Goal: Task Accomplishment & Management: Manage account settings

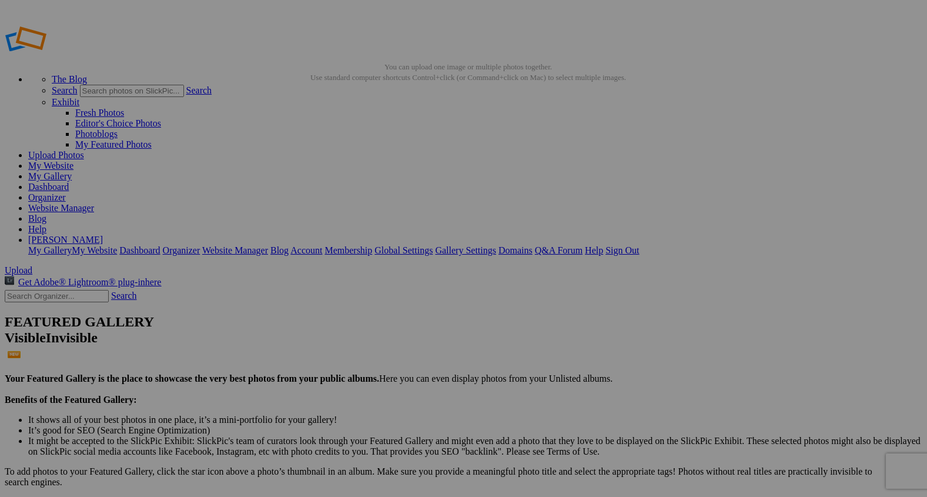
type input "2"
type input "Forged By Fire"
type input "Farm and Ranch"
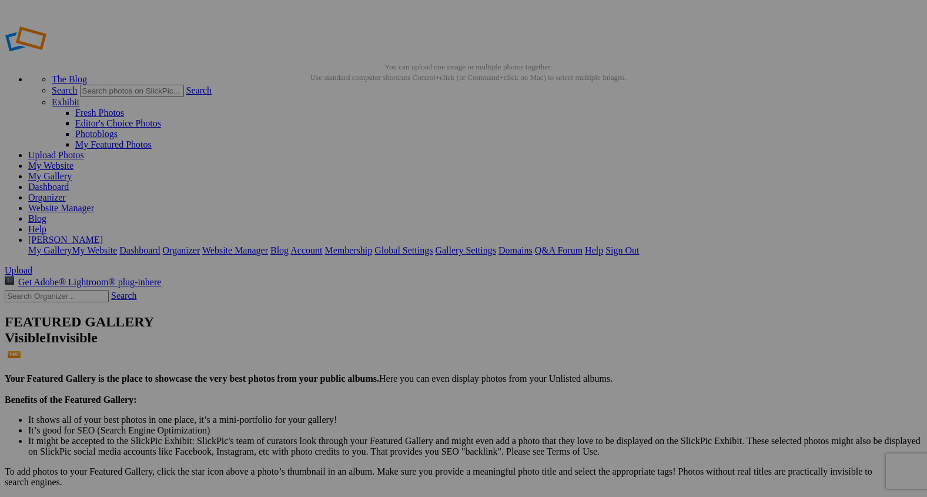
type input "2"
paste input "Hands of Fire, Heart of Care"
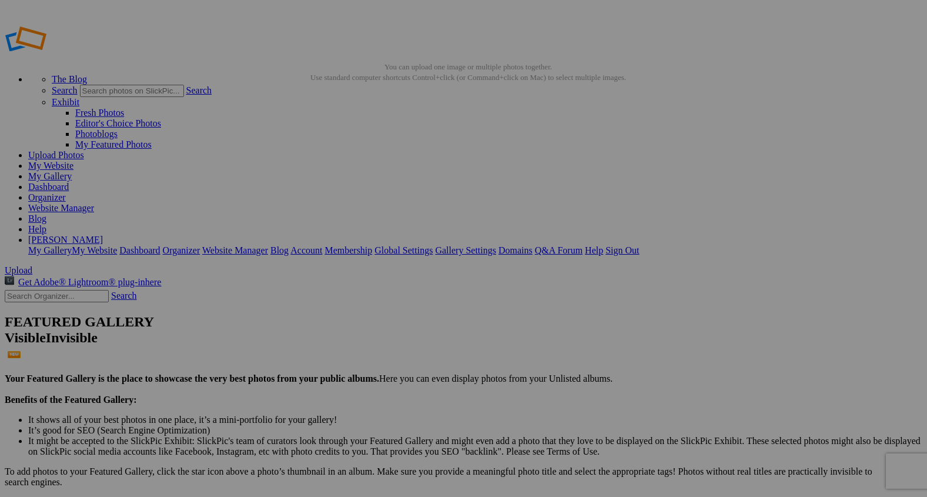
type input "Hands of Fire, Heart of Care"
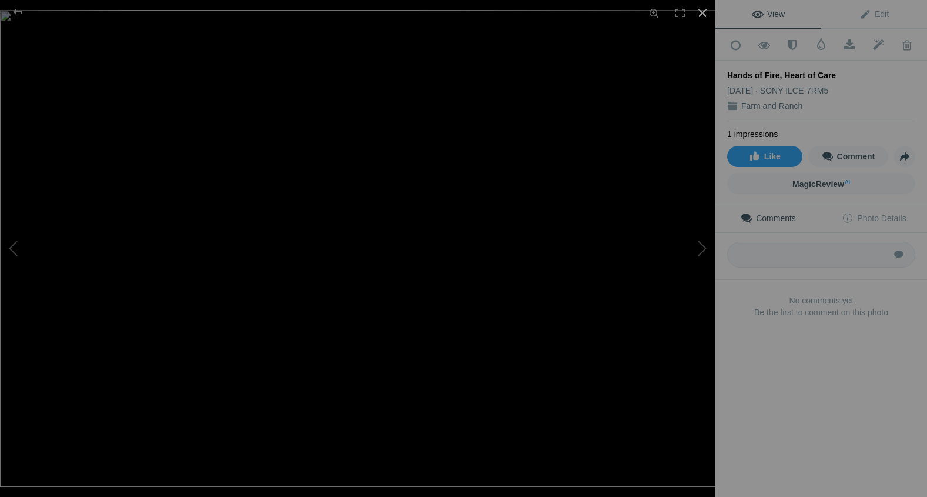
click at [705, 18] on div at bounding box center [703, 13] width 26 height 26
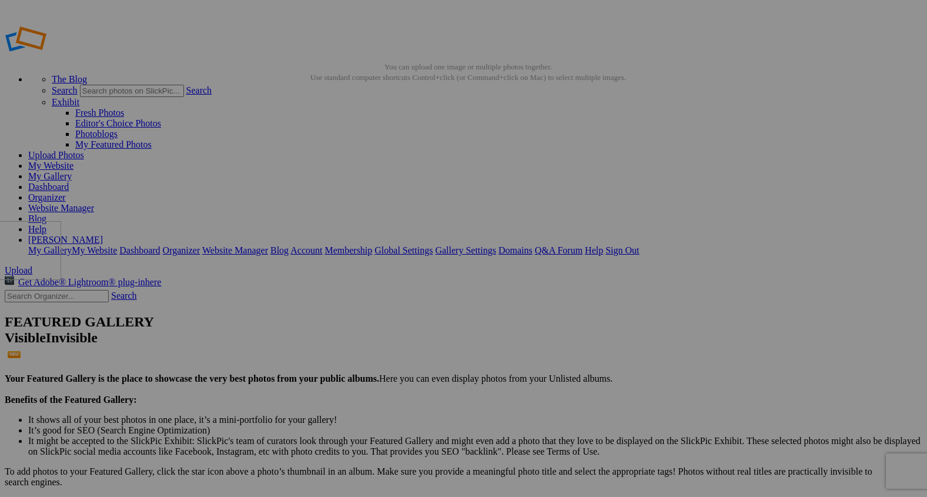
drag, startPoint x: 329, startPoint y: 175, endPoint x: 143, endPoint y: 305, distance: 226.3
drag, startPoint x: 420, startPoint y: 191, endPoint x: 147, endPoint y: 301, distance: 294.2
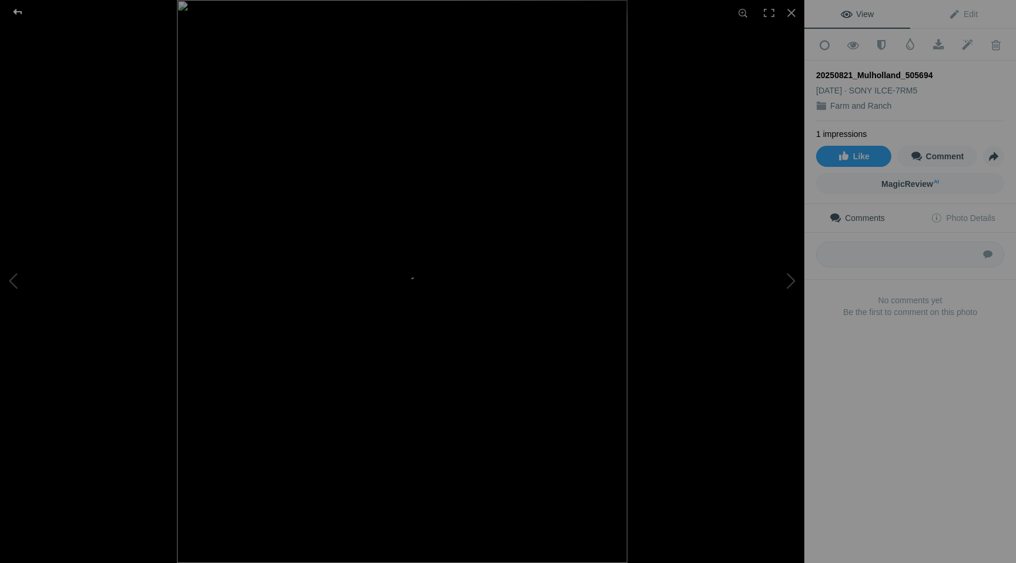
click at [13, 9] on div at bounding box center [17, 12] width 42 height 24
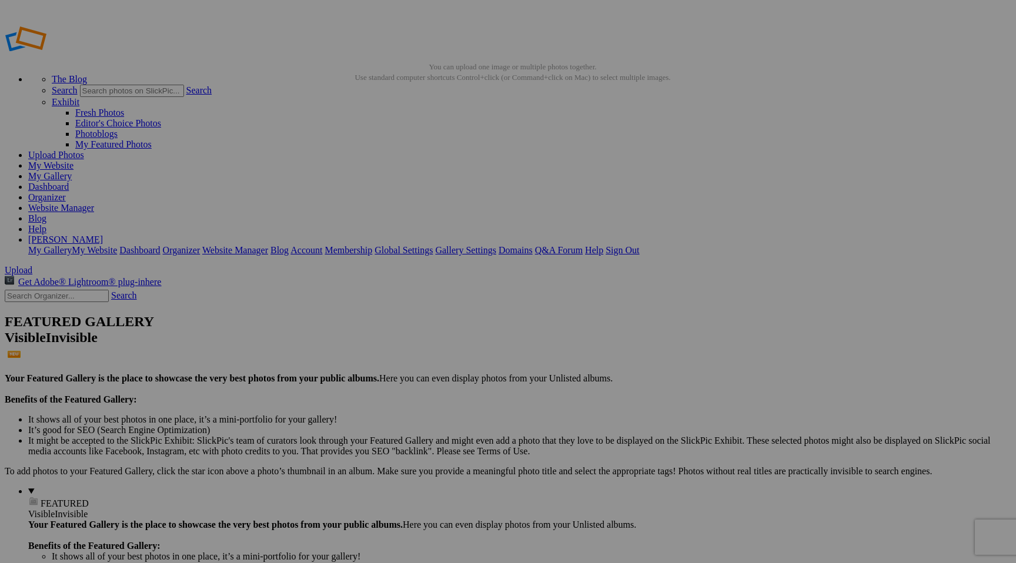
type input "2"
paste input "Morning Ritual"
type input "Morning Ritual"
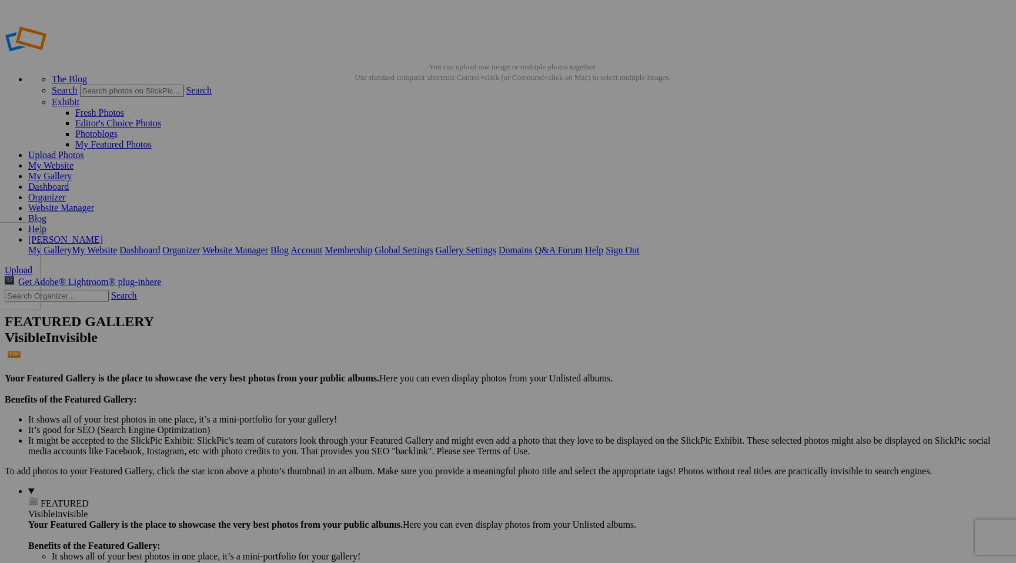
drag, startPoint x: 319, startPoint y: 197, endPoint x: 139, endPoint y: 307, distance: 210.4
click at [72, 171] on link "My Gallery" at bounding box center [50, 176] width 44 height 10
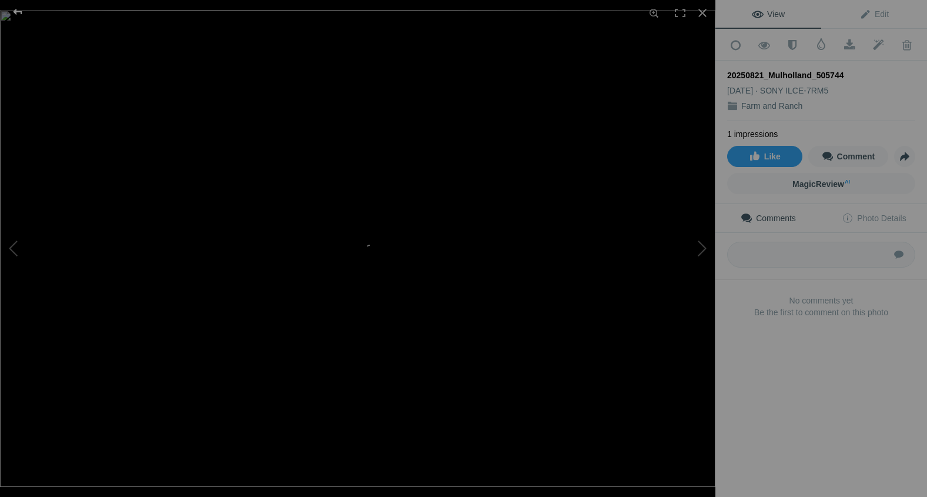
click at [15, 9] on div at bounding box center [17, 12] width 42 height 24
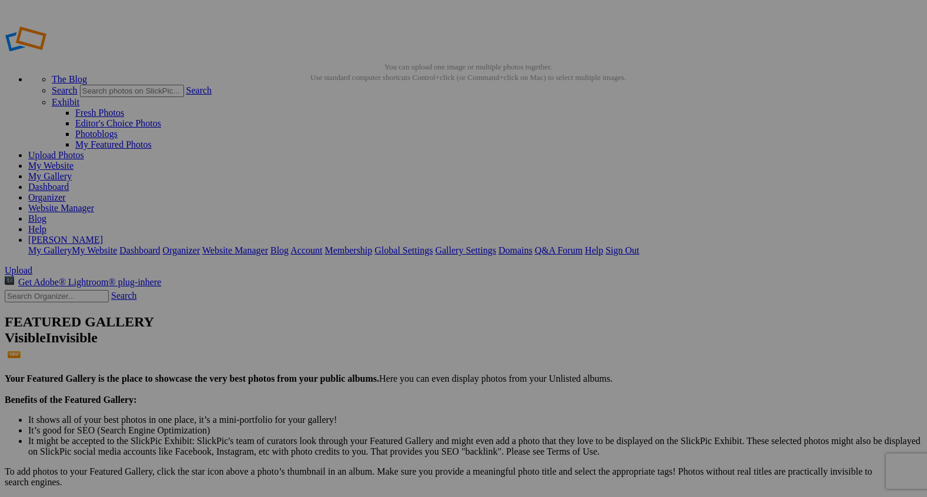
type input "2"
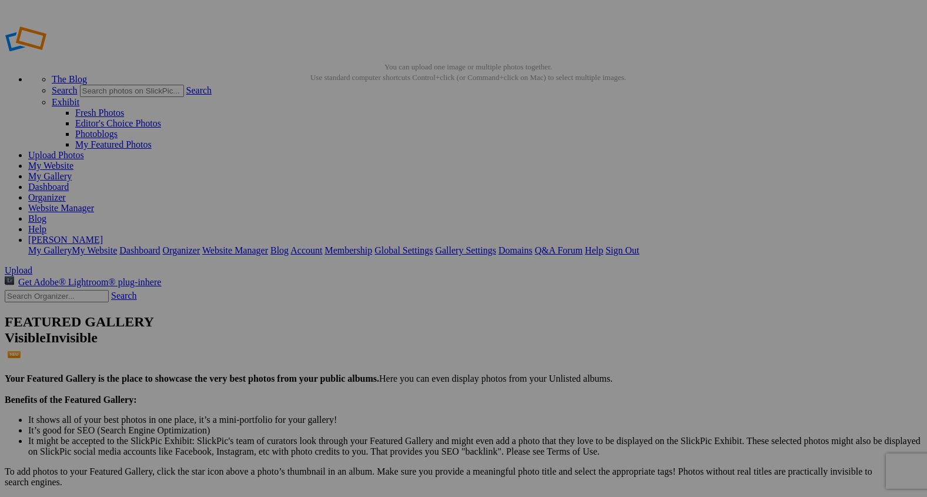
paste input "The Language of Care"
type input "The Language of Care"
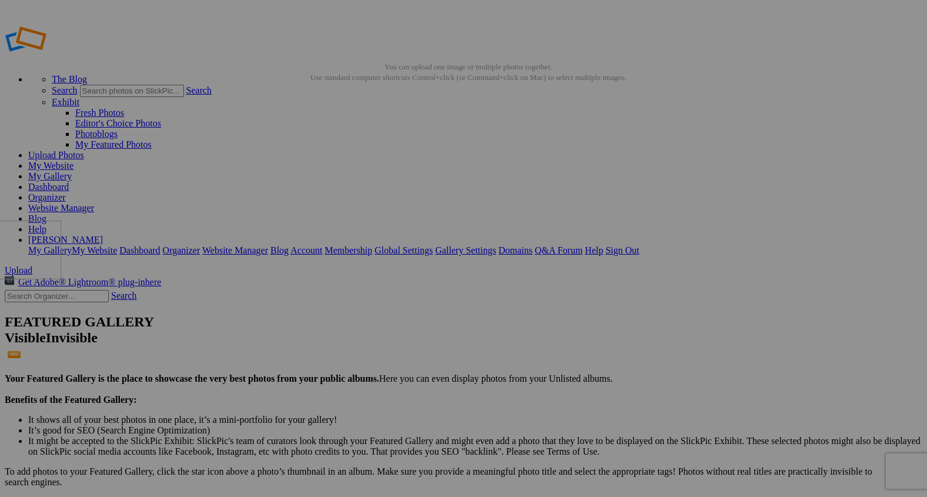
drag, startPoint x: 325, startPoint y: 183, endPoint x: 142, endPoint y: 305, distance: 219.7
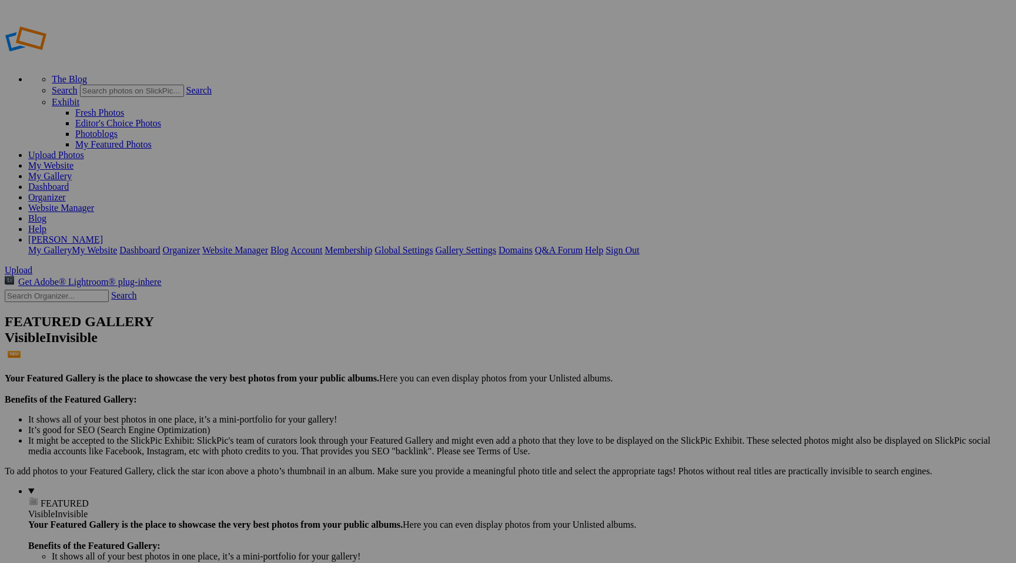
type input "2"
paste input "Where Her Hands Shape the Day"
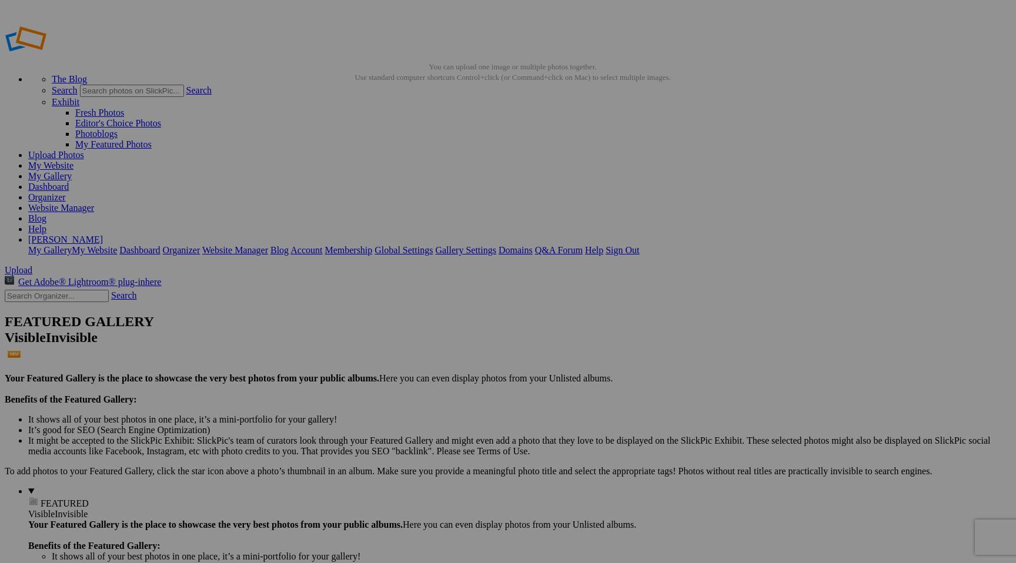
scroll to position [0, 7]
type input "Where Her Hands Shape the Day"
drag, startPoint x: 323, startPoint y: 186, endPoint x: 143, endPoint y: 306, distance: 215.8
click at [72, 171] on link "My Gallery" at bounding box center [50, 176] width 44 height 10
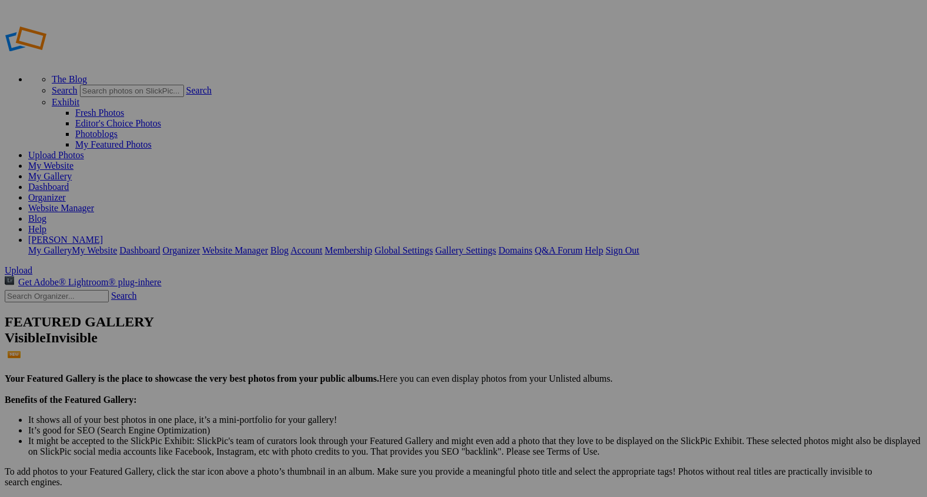
type input "2"
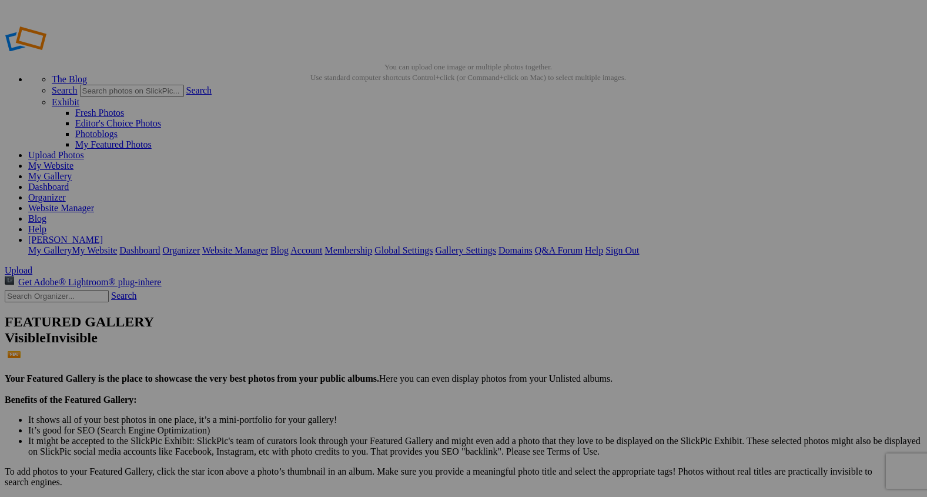
paste input "Guided by Connection"
type input "Guided by Connection"
drag, startPoint x: 325, startPoint y: 175, endPoint x: 142, endPoint y: 326, distance: 236.9
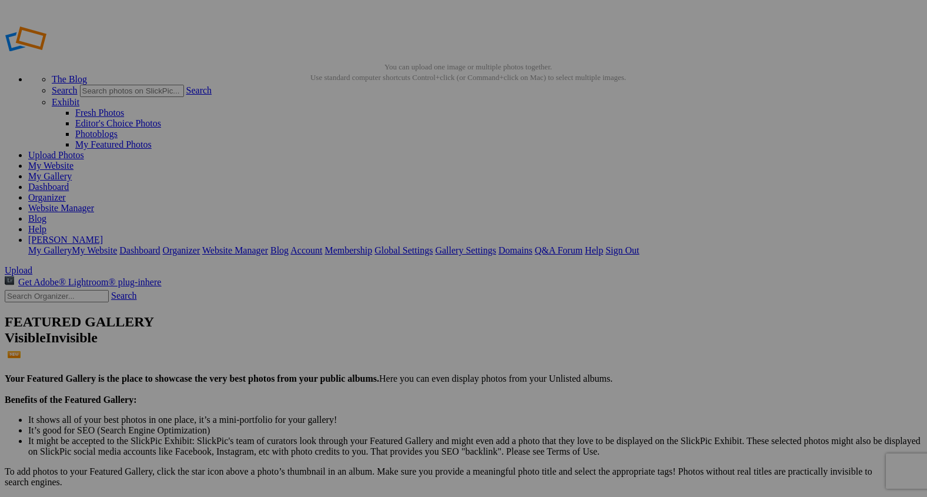
type input "2"
paste input "Harmony in Motion"
type input "Harmony in Motion"
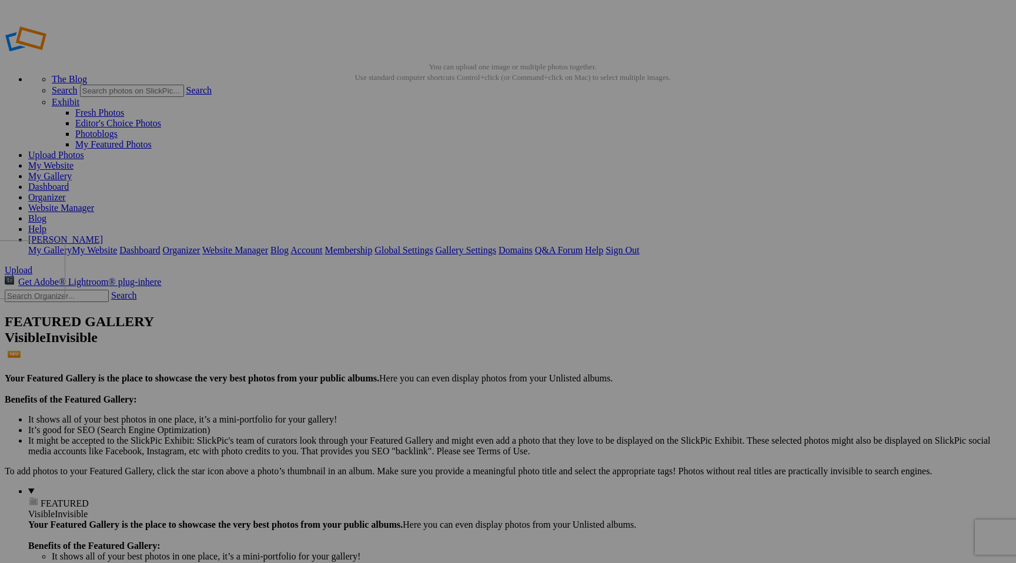
drag, startPoint x: 328, startPoint y: 188, endPoint x: 146, endPoint y: 325, distance: 227.9
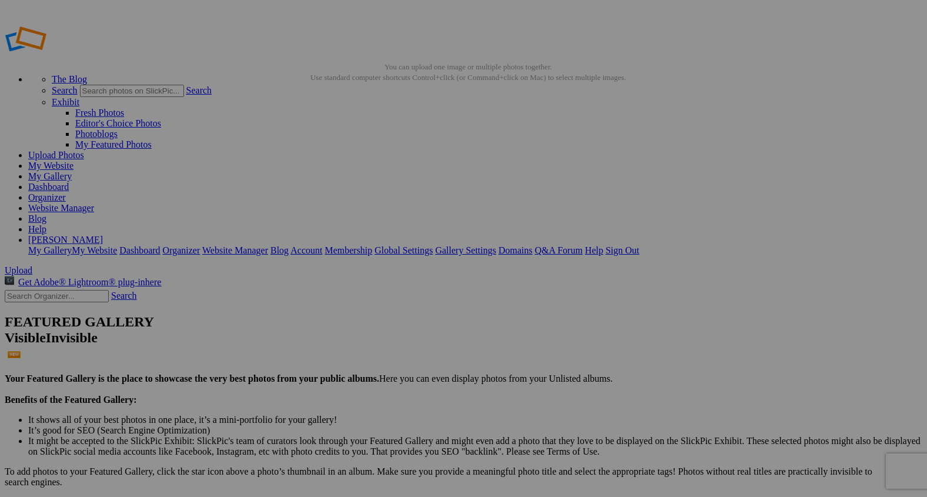
type input "2"
paste input "Connection as a Teacher"
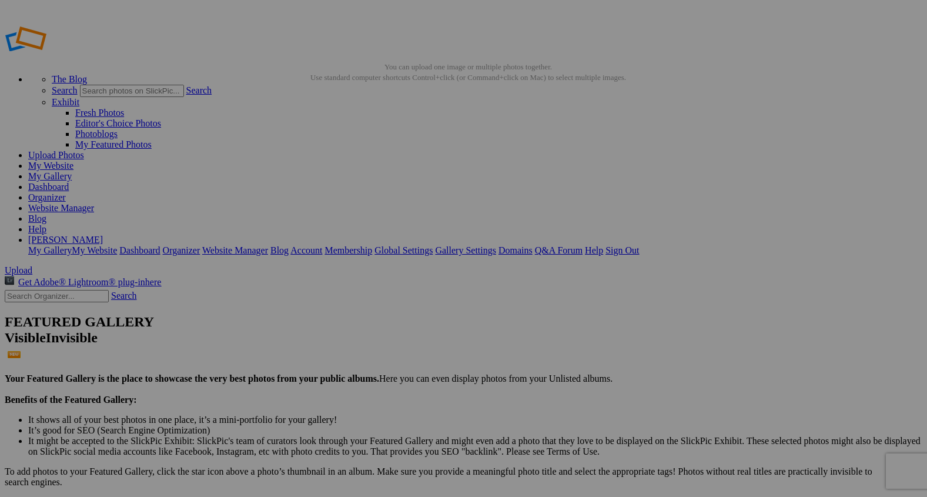
type input "Connection as a Teacher"
drag, startPoint x: 334, startPoint y: 179, endPoint x: 141, endPoint y: 326, distance: 242.6
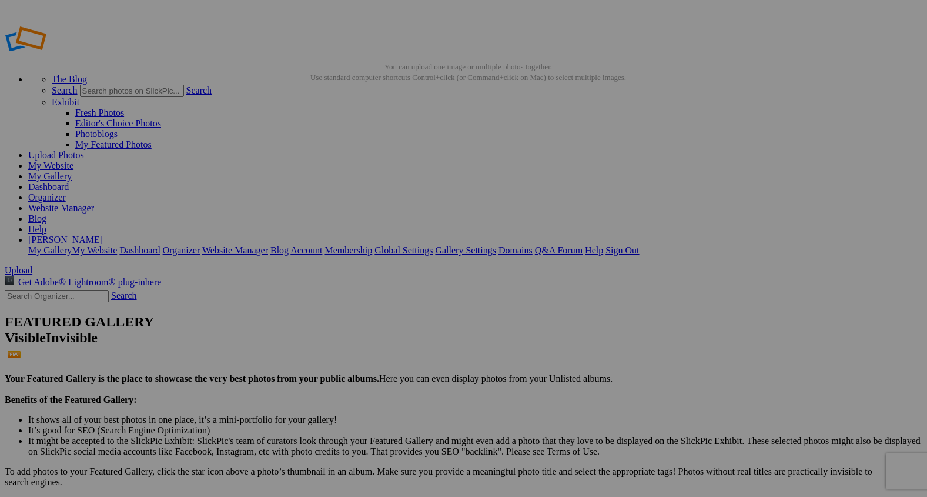
type input "3"
type input "2"
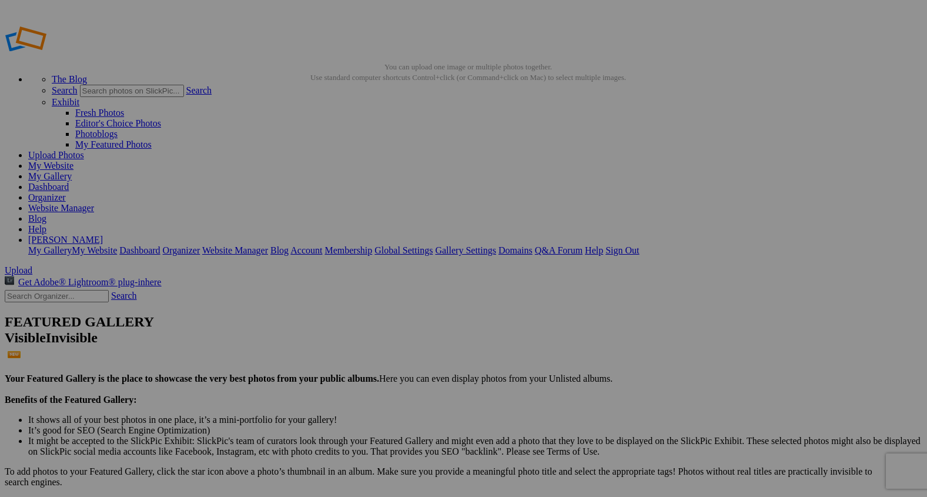
paste input "Connection as a Teacher"
type input "Connection as a Teacher"
drag, startPoint x: 322, startPoint y: 169, endPoint x: 142, endPoint y: 327, distance: 239.2
click at [72, 171] on link "My Gallery" at bounding box center [50, 176] width 44 height 10
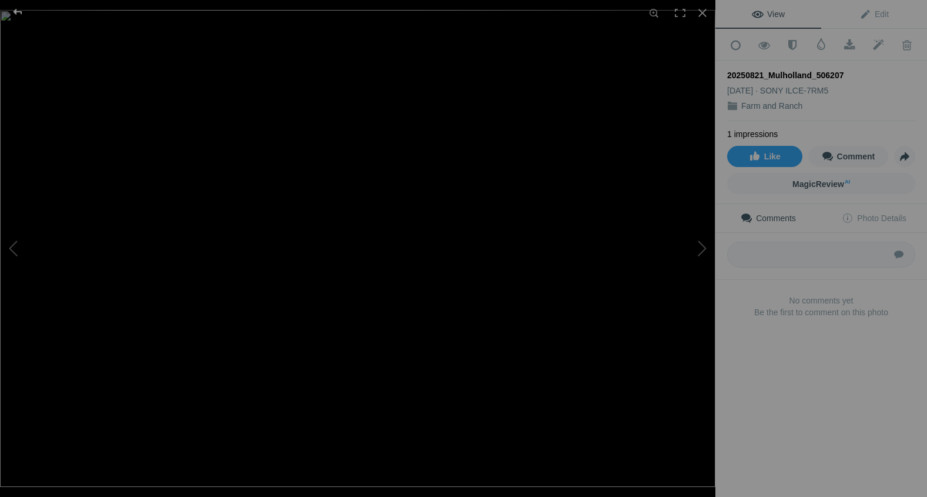
click at [13, 11] on div at bounding box center [17, 12] width 42 height 24
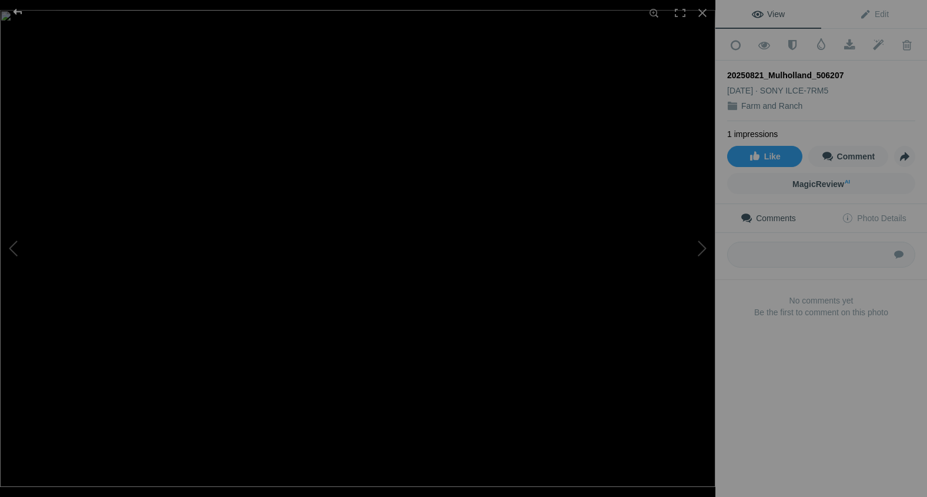
click at [18, 12] on div at bounding box center [17, 12] width 42 height 24
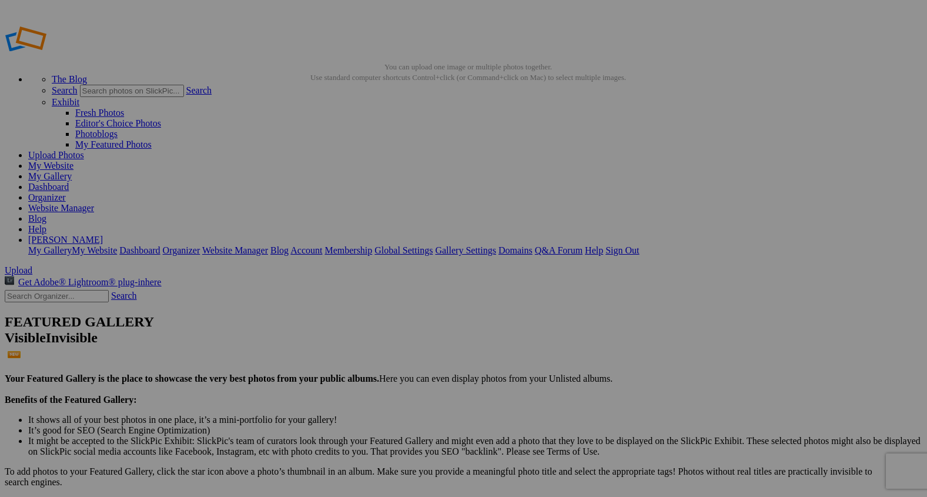
type input "2"
paste input "Wisdom from the Saddle"
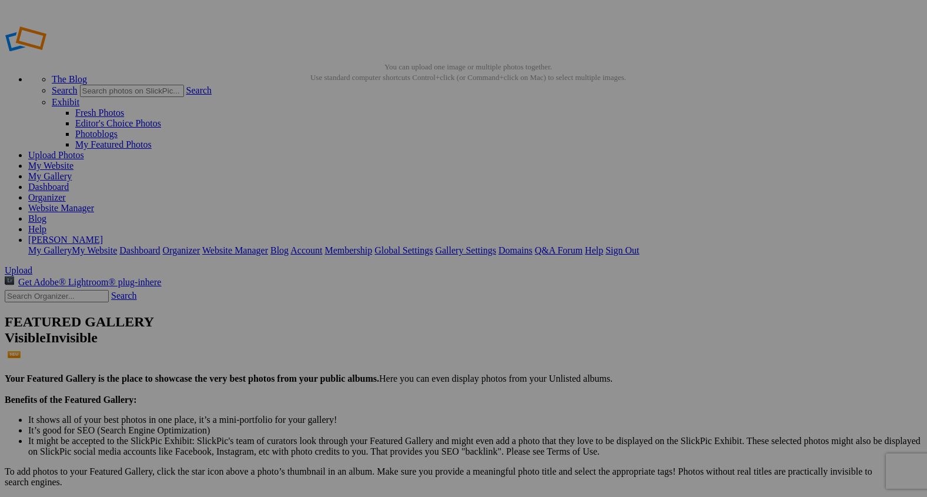
type input "Wisdom from the Saddle"
drag, startPoint x: 345, startPoint y: 184, endPoint x: 145, endPoint y: 323, distance: 242.9
click at [72, 171] on link "My Gallery" at bounding box center [50, 176] width 44 height 10
